Goal: Information Seeking & Learning: Compare options

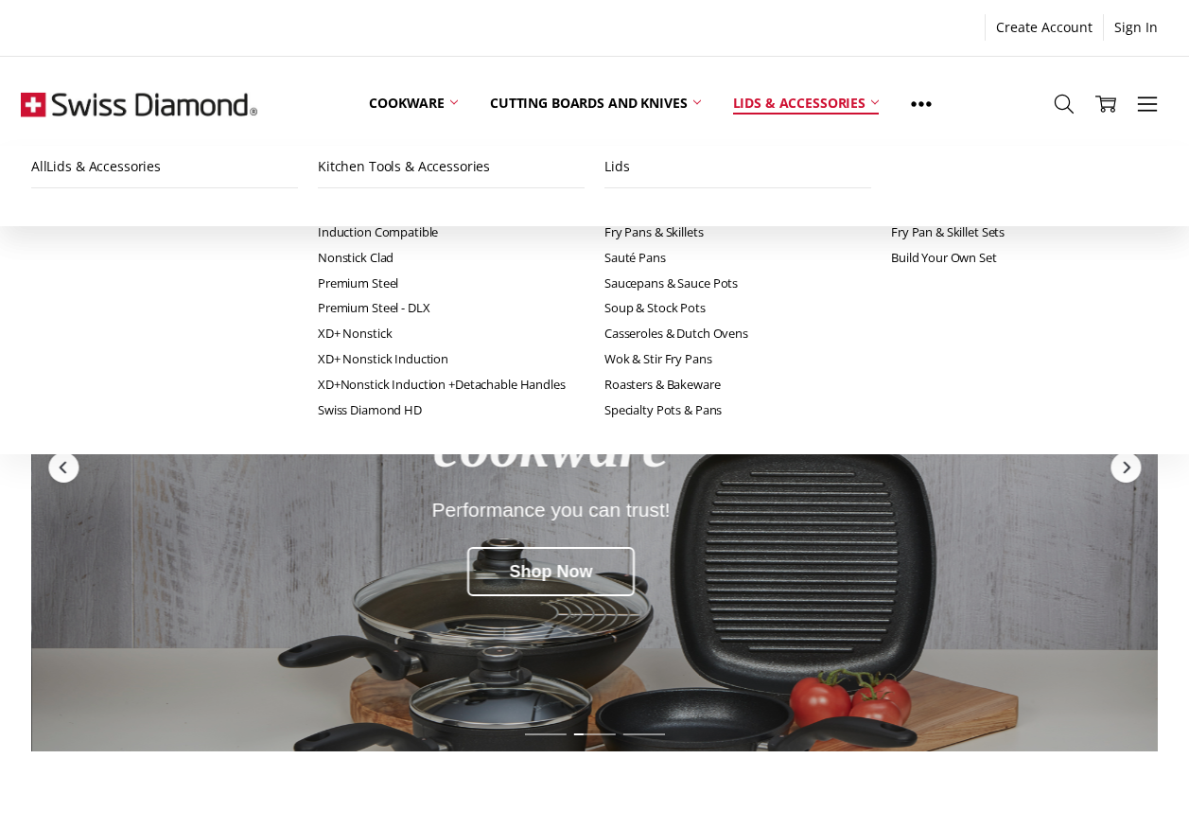
click at [782, 101] on link "Lids & Accessories" at bounding box center [806, 104] width 178 height 84
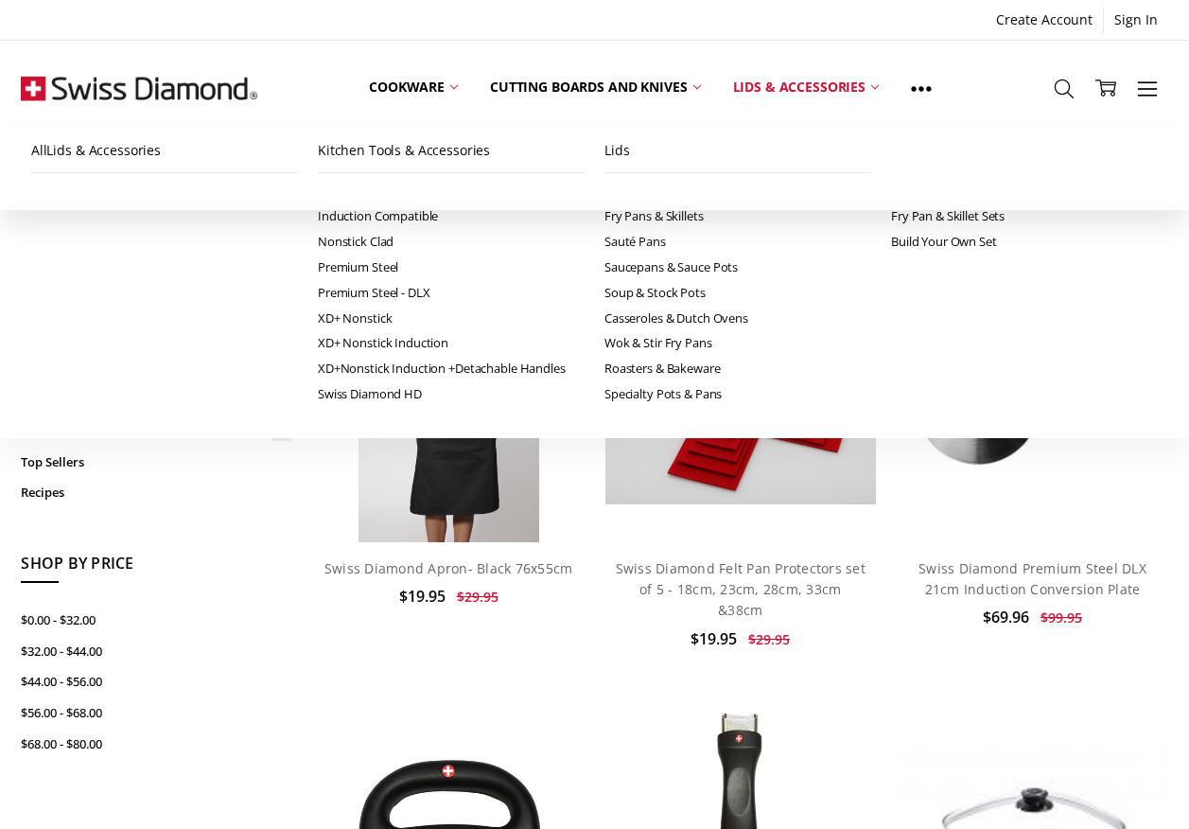
click at [67, 401] on link "Lids" at bounding box center [162, 399] width 257 height 31
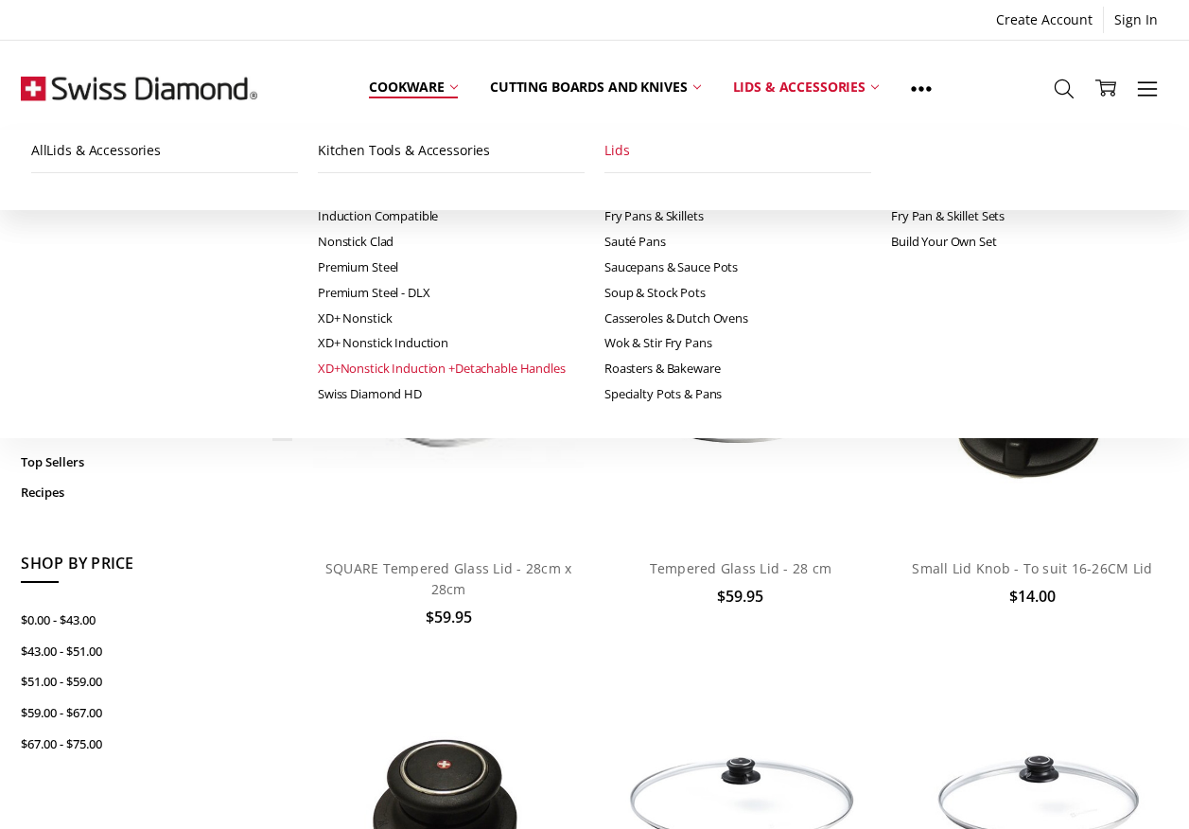
click at [318, 364] on link "XD+Nonstick Induction +Detachable Handles" at bounding box center [451, 369] width 267 height 26
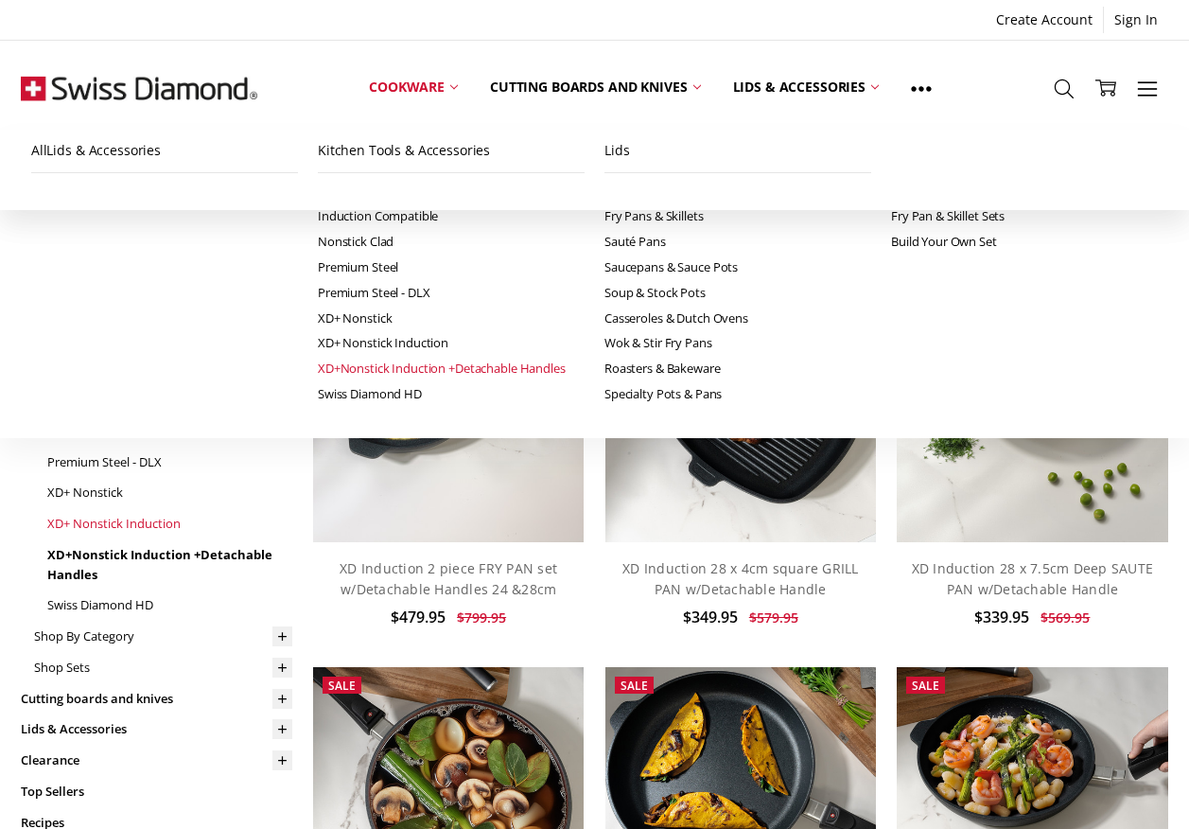
click at [140, 517] on link "XD+ Nonstick Induction" at bounding box center [169, 523] width 244 height 31
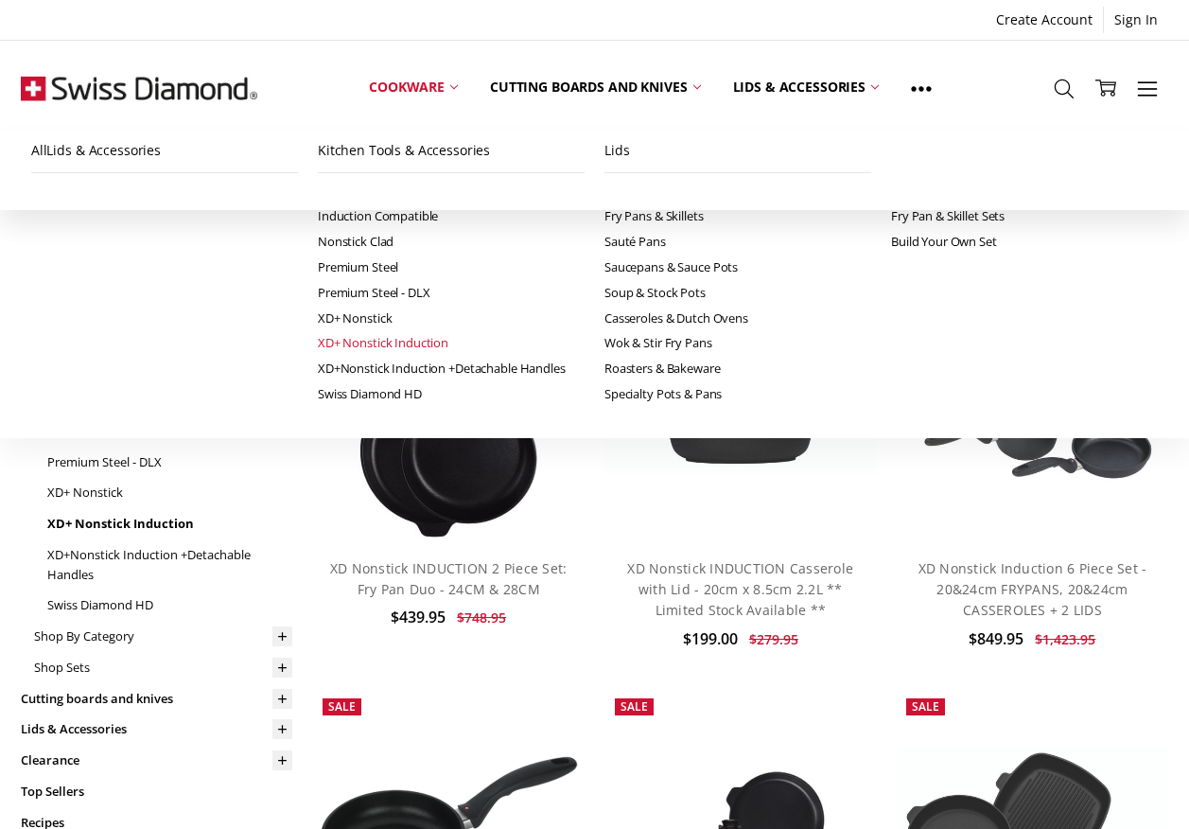
click at [125, 335] on link "Hard Anodised" at bounding box center [169, 338] width 244 height 31
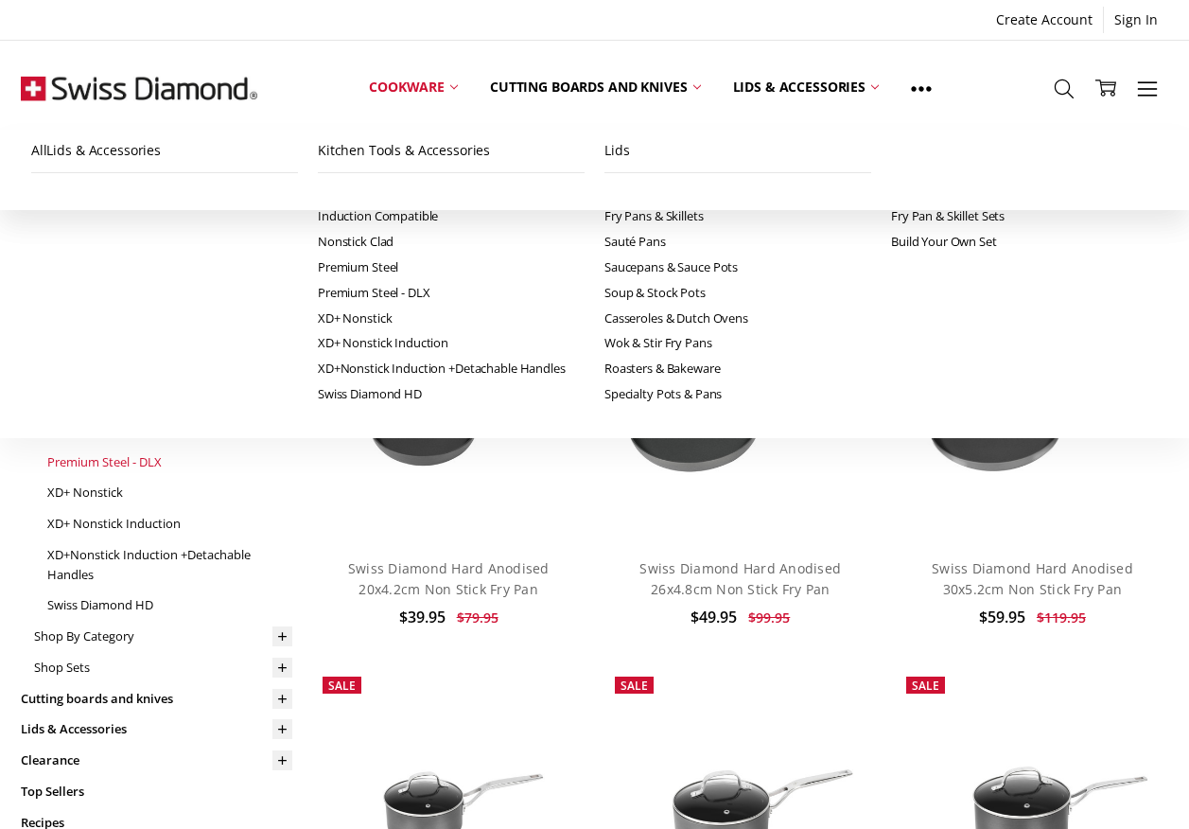
click at [119, 460] on link "Premium Steel - DLX" at bounding box center [169, 462] width 244 height 31
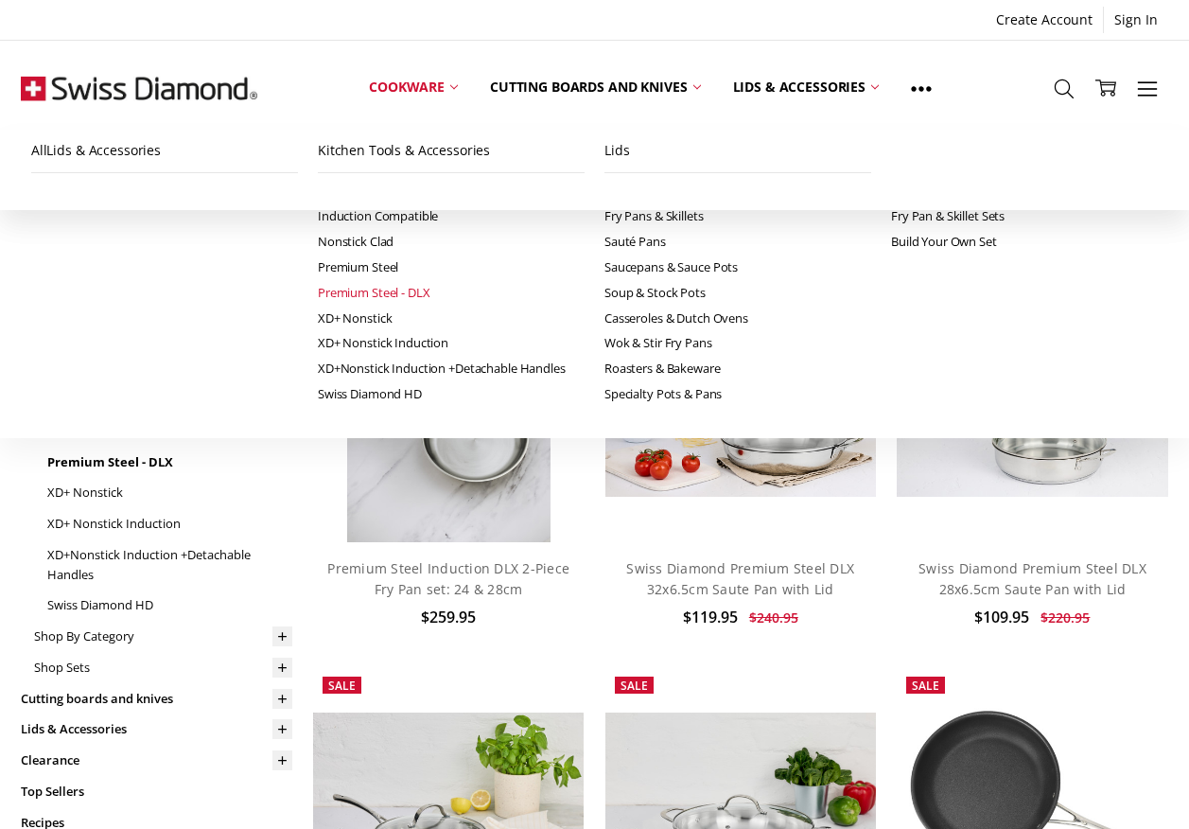
click at [111, 431] on link "Premium Steel" at bounding box center [169, 430] width 244 height 31
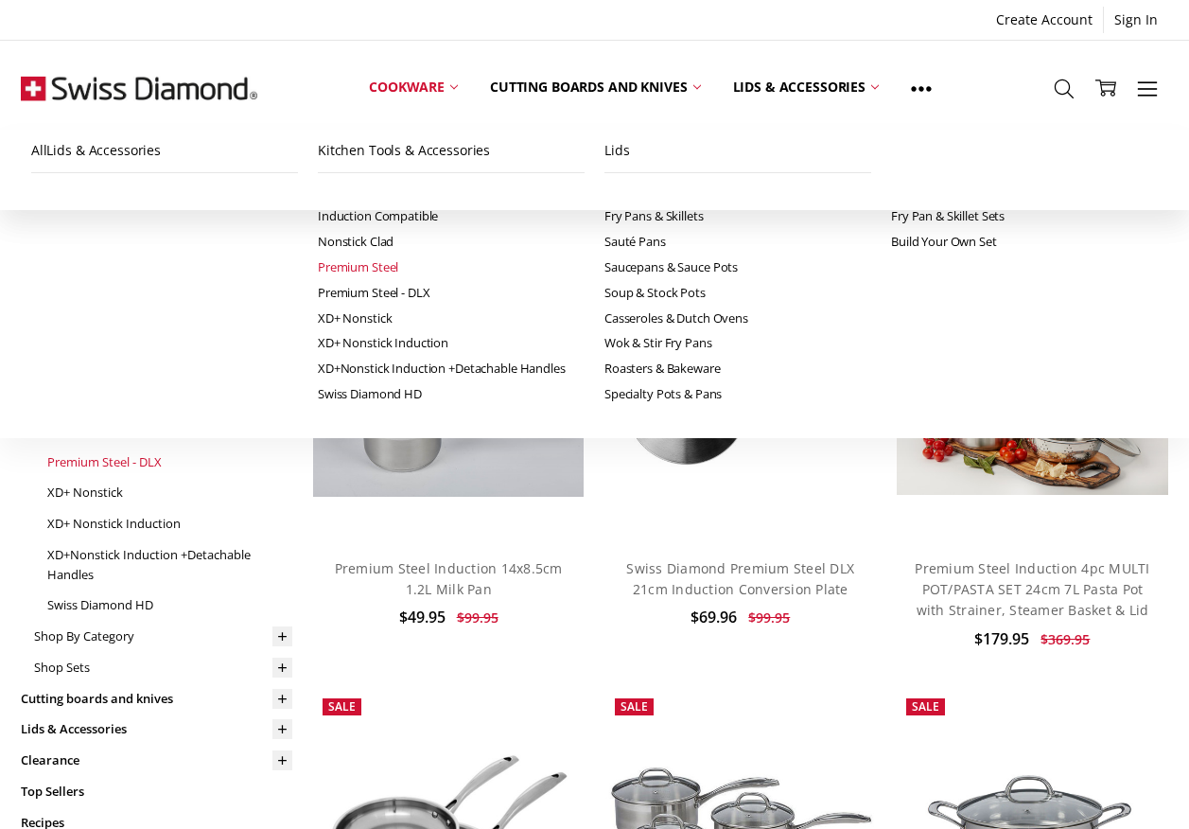
click at [75, 458] on link "Premium Steel - DLX" at bounding box center [169, 462] width 244 height 31
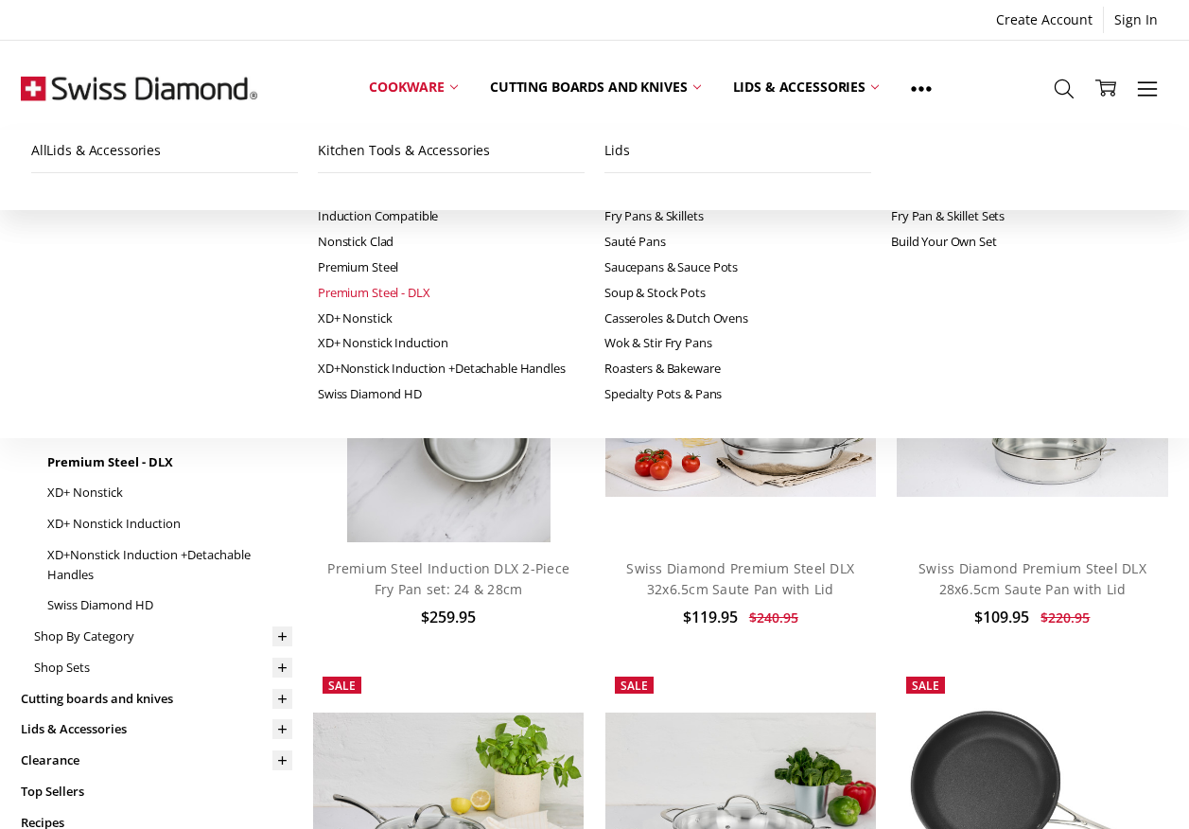
click at [121, 365] on link "Induction Compatible" at bounding box center [169, 368] width 244 height 31
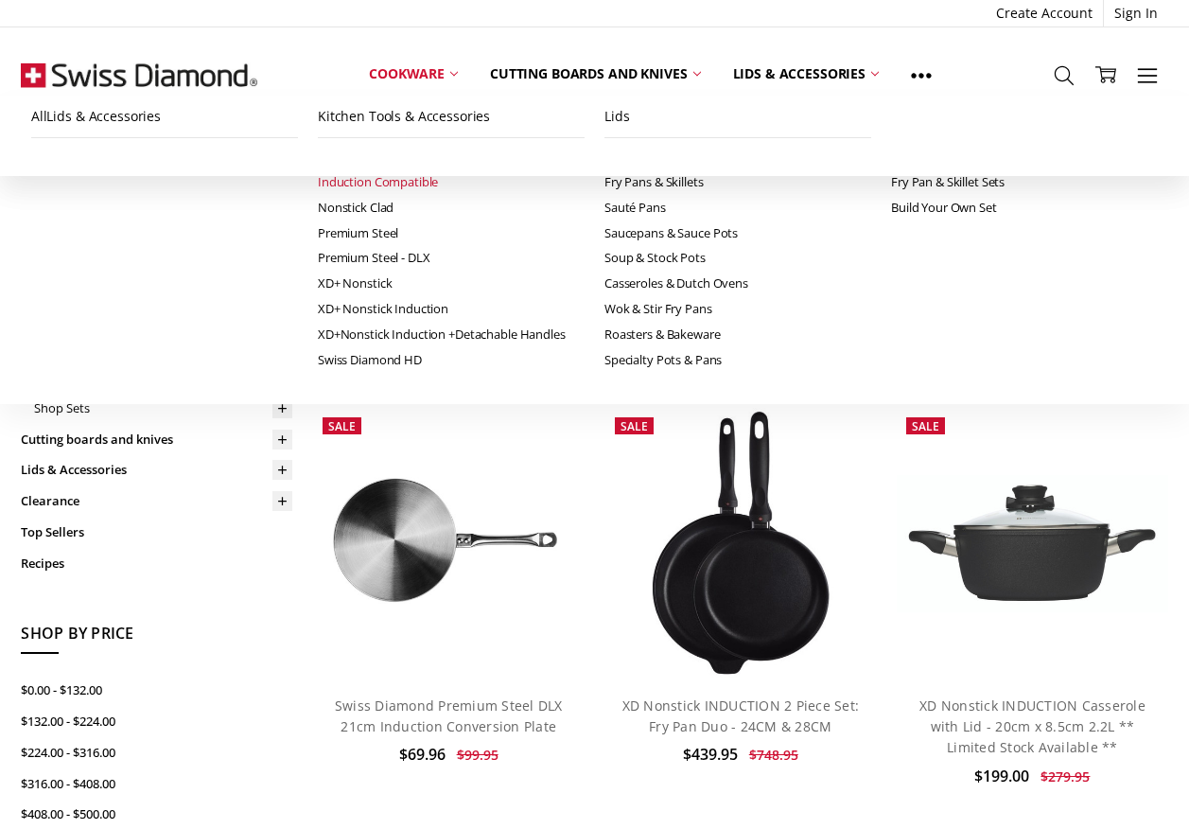
scroll to position [378, 0]
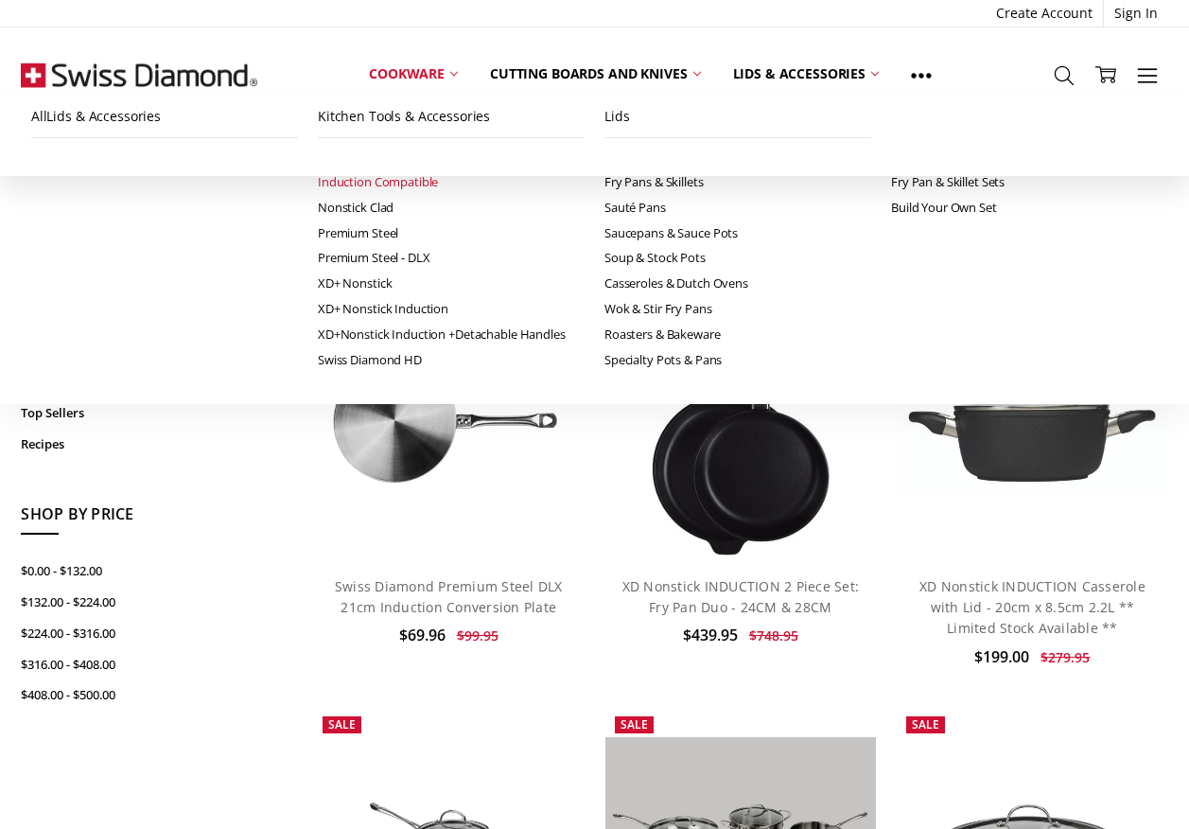
click at [123, 318] on link "Cutting boards and knives" at bounding box center [156, 320] width 271 height 31
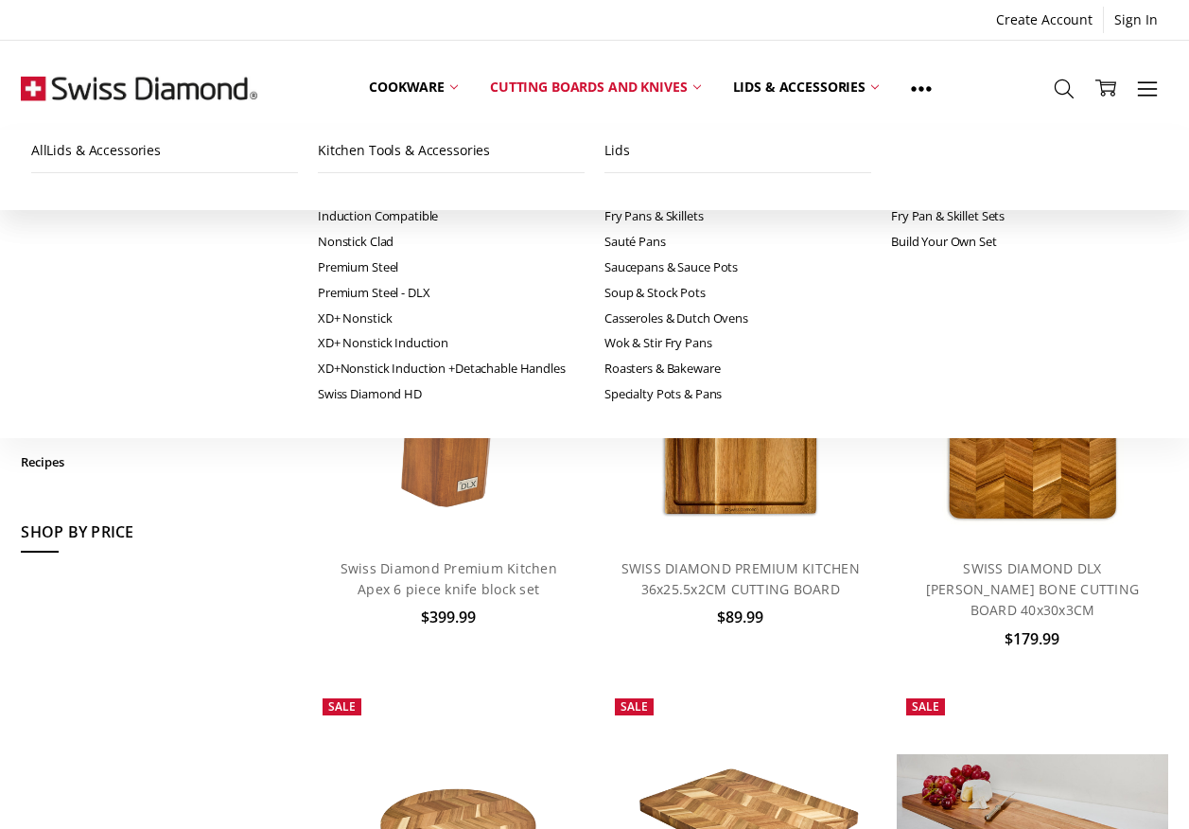
click at [85, 396] on link "Clearance" at bounding box center [156, 399] width 271 height 31
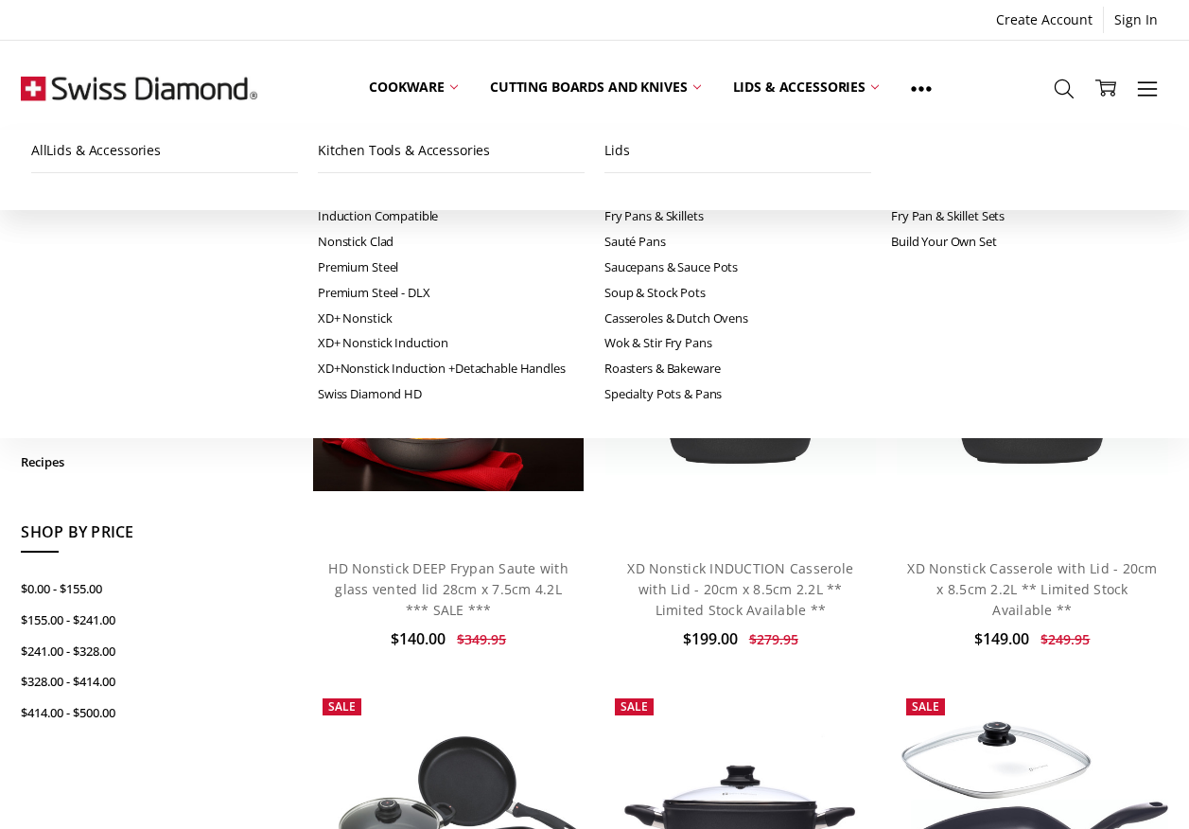
click at [68, 429] on link "Top Sellers" at bounding box center [156, 430] width 271 height 31
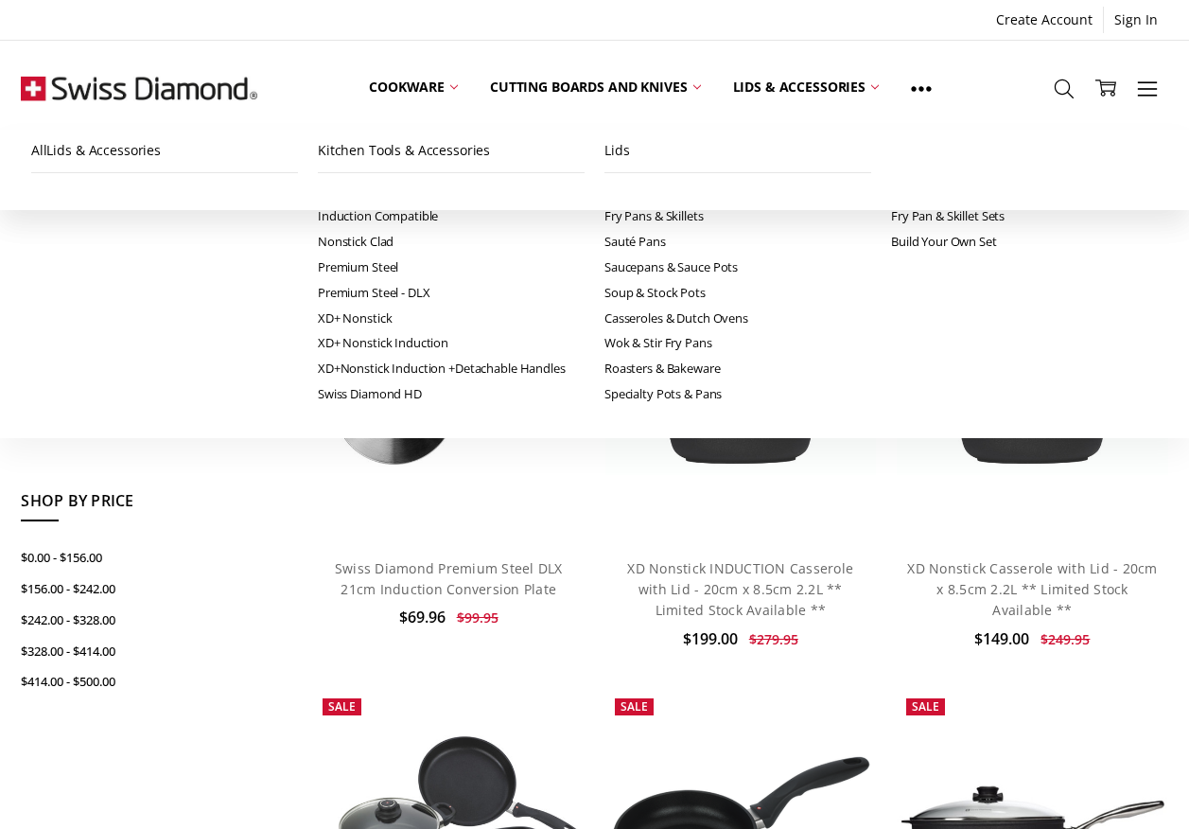
click at [59, 334] on link "Lids & Accessories" at bounding box center [156, 338] width 271 height 31
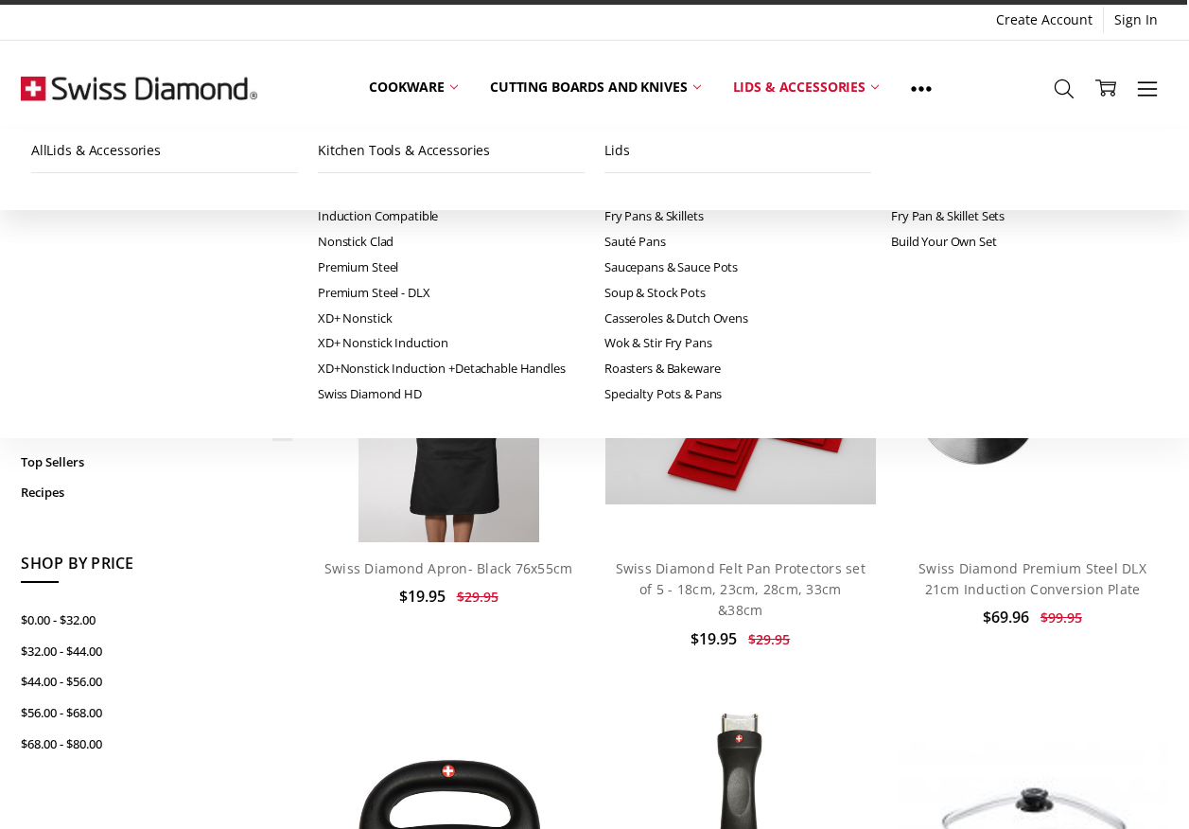
click at [72, 398] on link "Lids" at bounding box center [162, 399] width 257 height 31
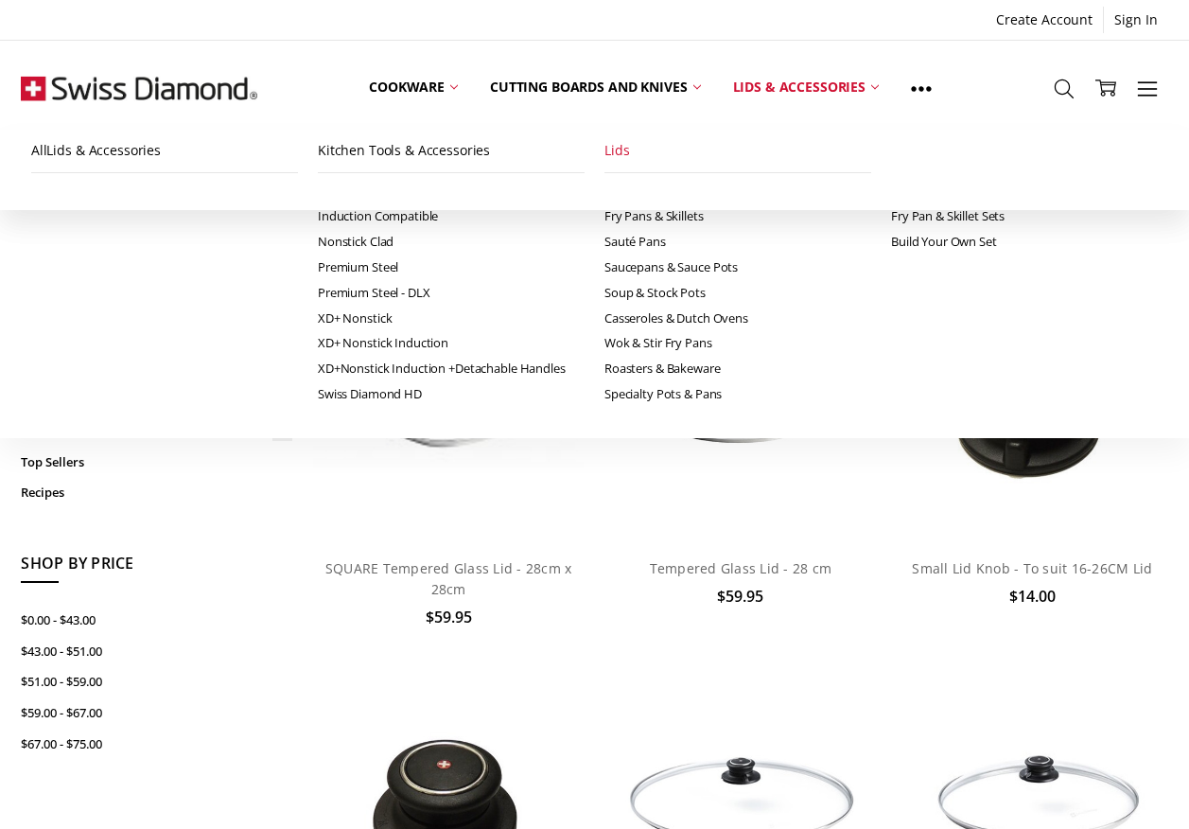
click at [77, 332] on link "Lids & Accessories" at bounding box center [156, 338] width 271 height 31
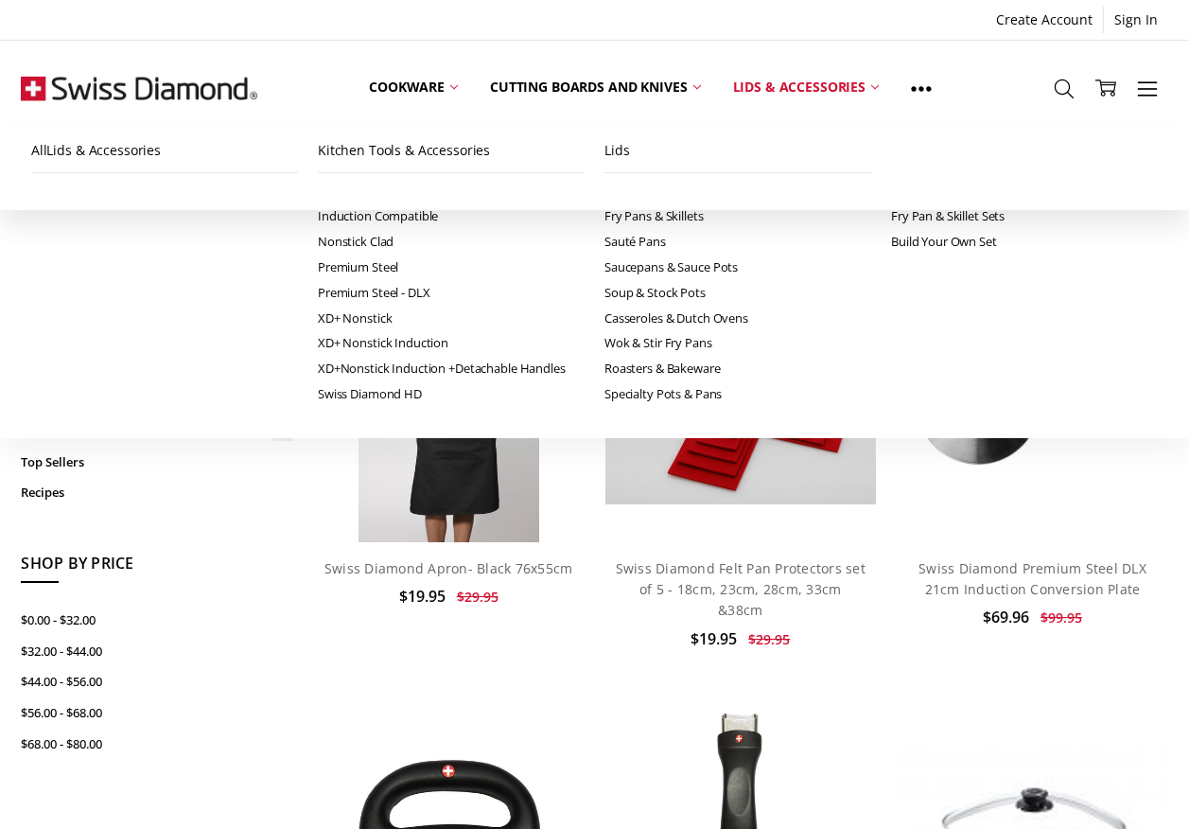
click at [71, 396] on link "Lids" at bounding box center [162, 399] width 257 height 31
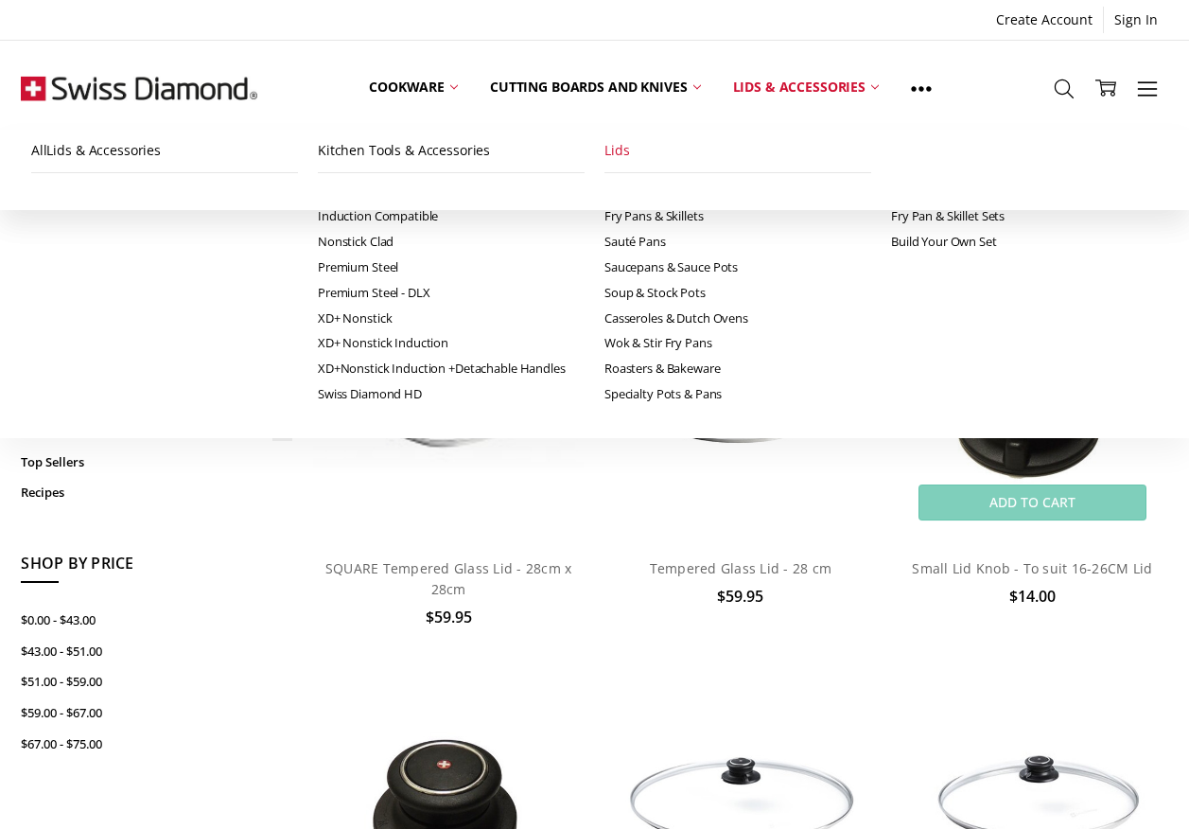
drag, startPoint x: 945, startPoint y: 274, endPoint x: 940, endPoint y: 284, distance: 11.0
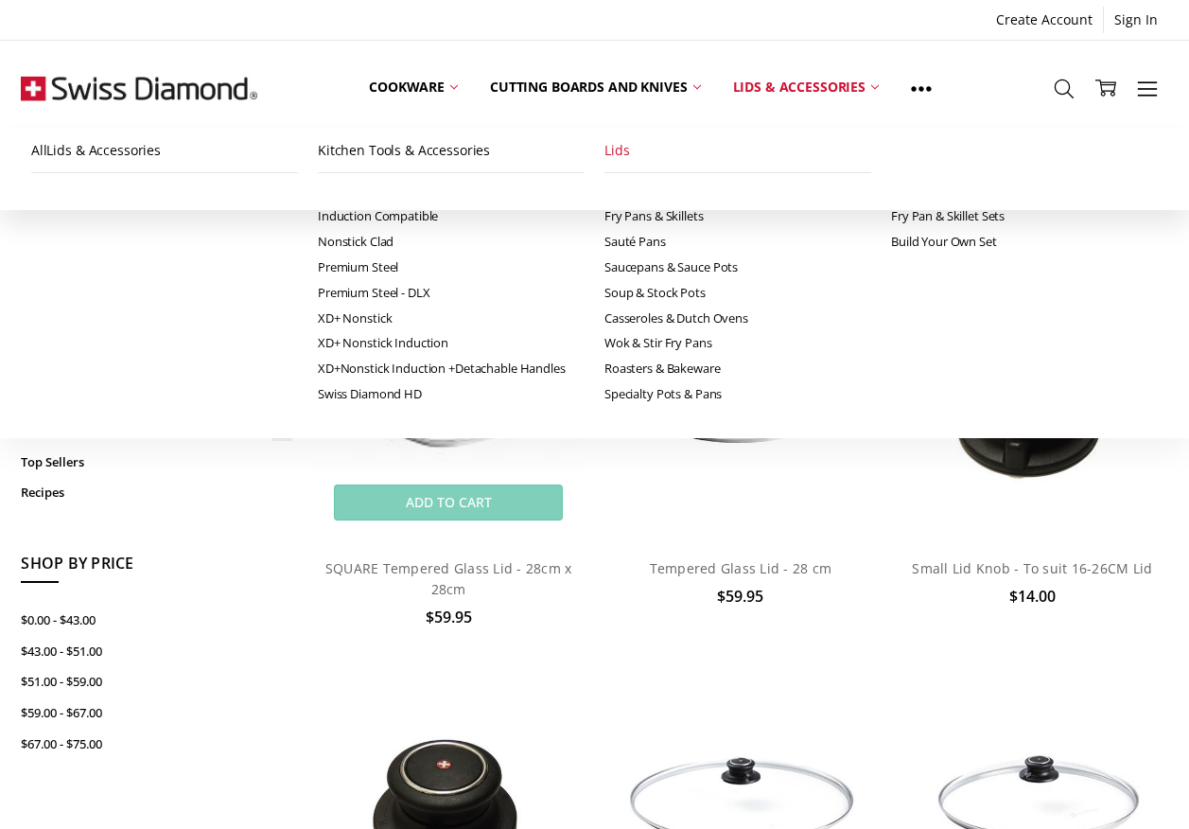
drag, startPoint x: 940, startPoint y: 284, endPoint x: 532, endPoint y: 468, distance: 447.6
click at [532, 468] on img at bounding box center [448, 406] width 271 height 269
